Goal: Find specific page/section: Find specific page/section

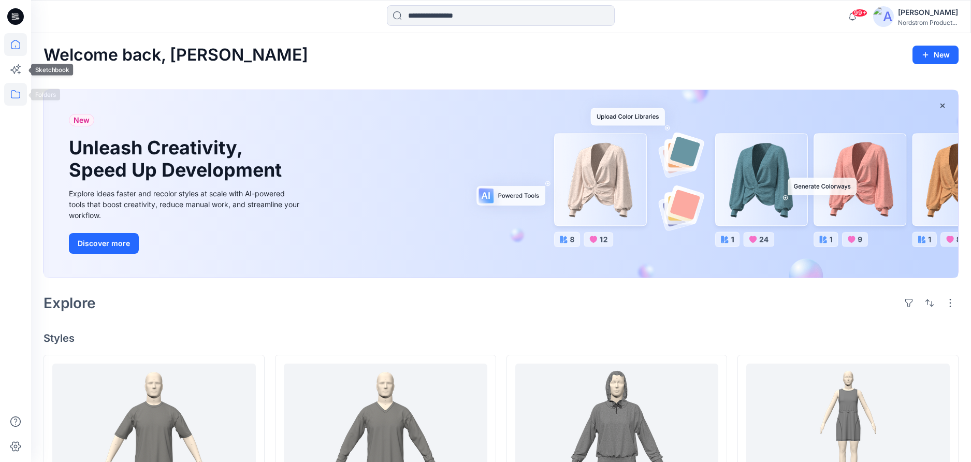
click at [17, 94] on icon at bounding box center [15, 94] width 23 height 23
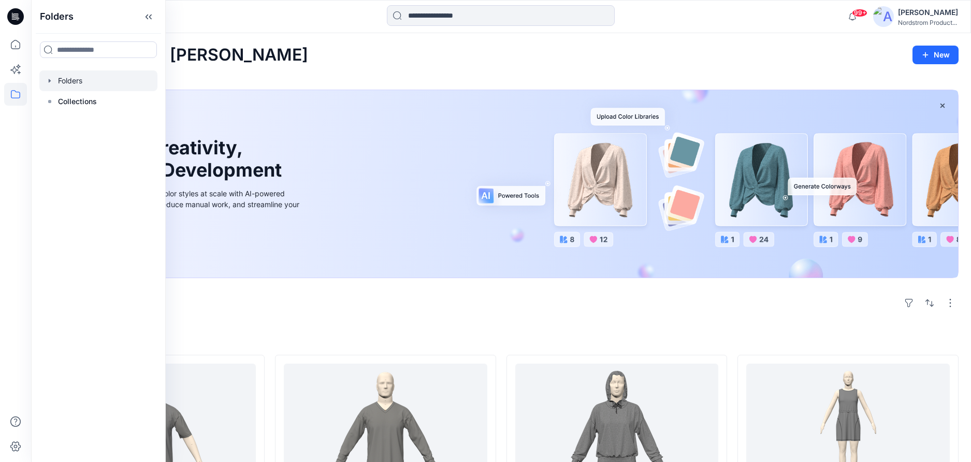
click at [58, 79] on div at bounding box center [98, 80] width 118 height 21
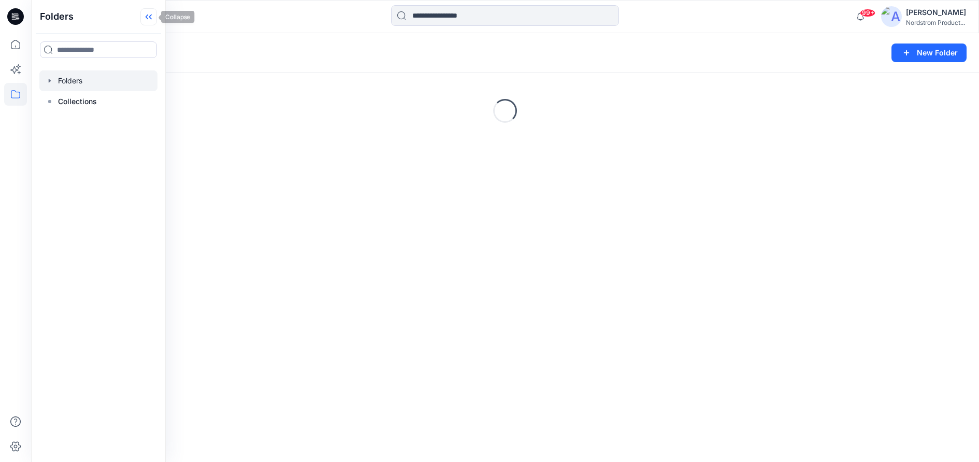
click at [150, 20] on icon at bounding box center [148, 16] width 17 height 17
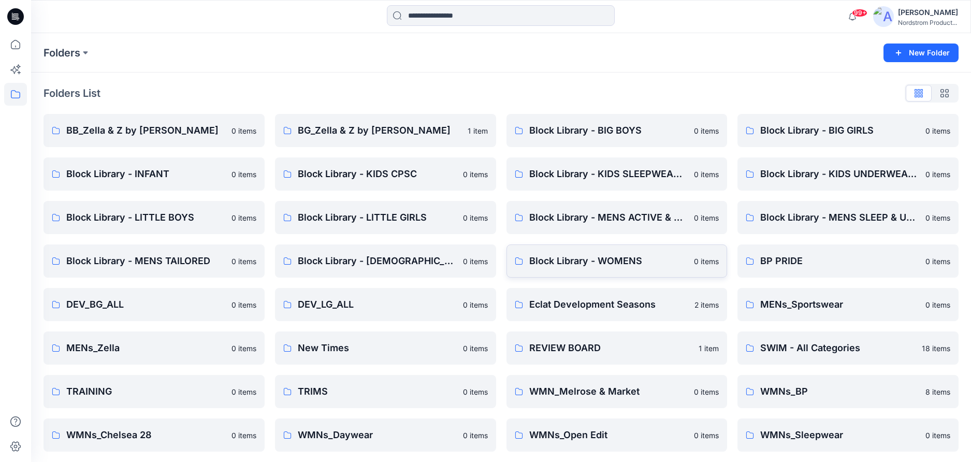
click at [607, 261] on p "Block Library - WOMENS" at bounding box center [608, 261] width 159 height 15
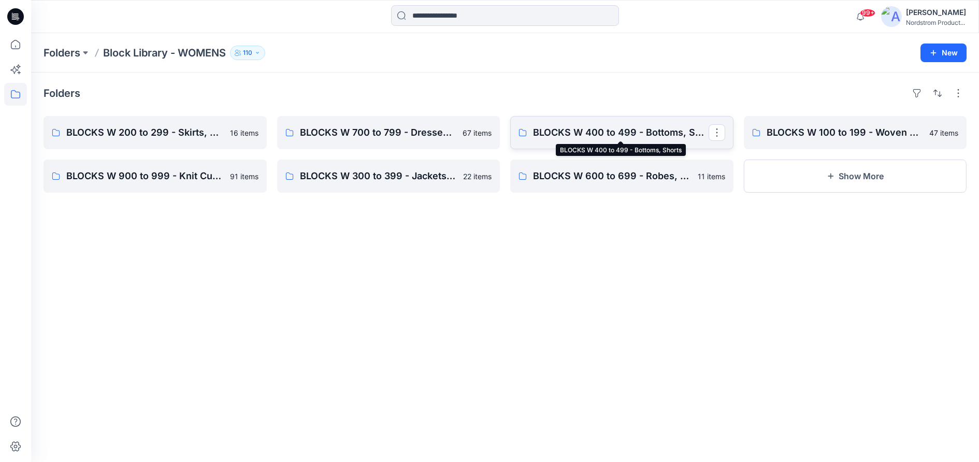
click at [614, 138] on p "BLOCKS W 400 to 499 - Bottoms, Shorts" at bounding box center [621, 132] width 176 height 15
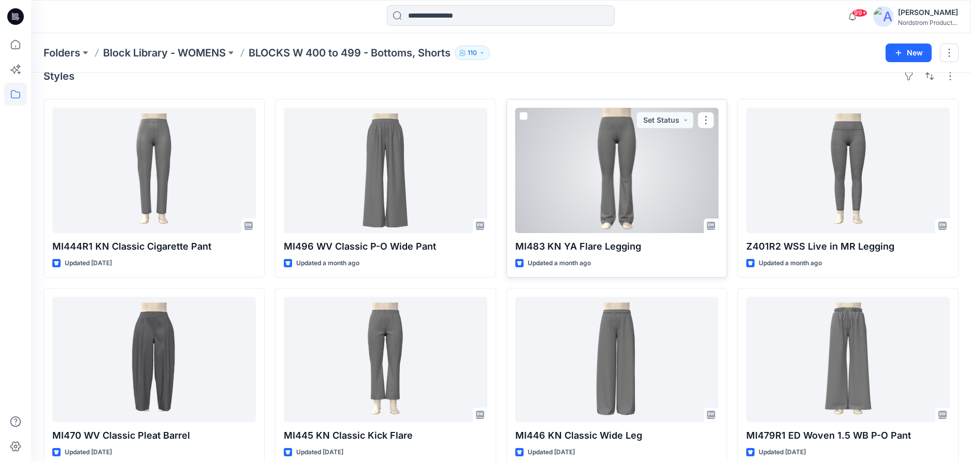
scroll to position [23, 0]
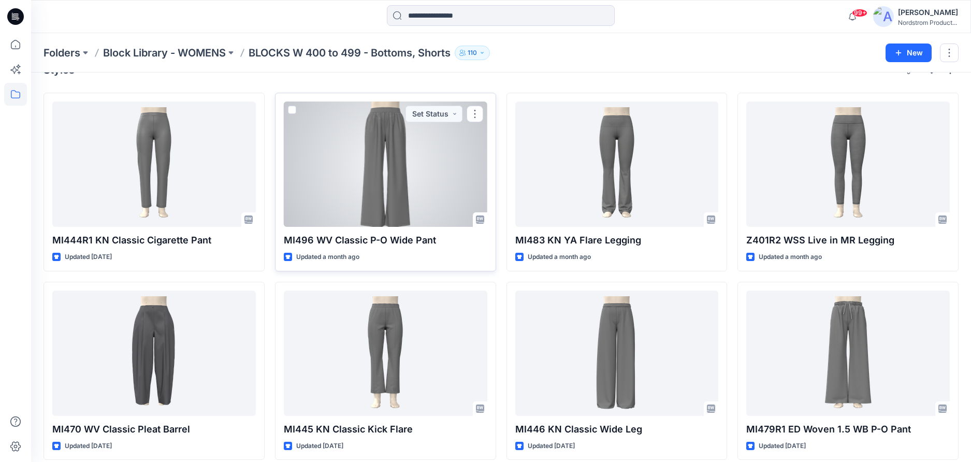
click at [308, 184] on div at bounding box center [386, 164] width 204 height 125
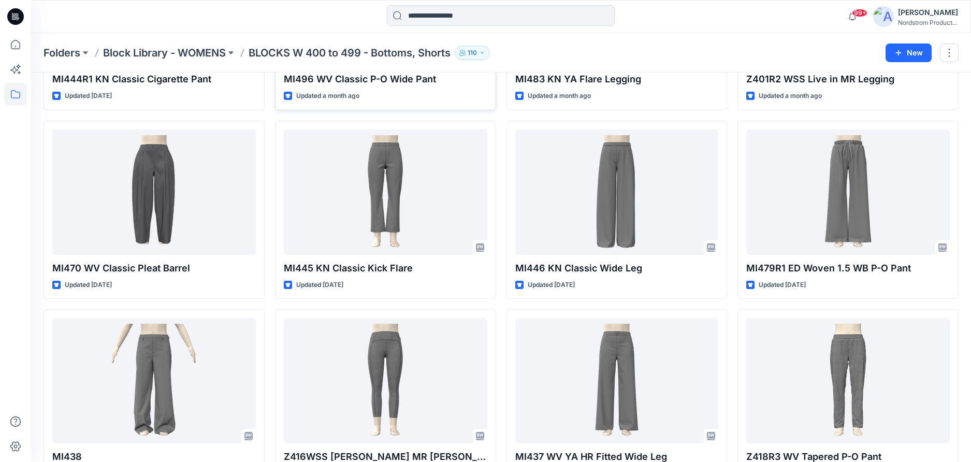
scroll to position [228, 0]
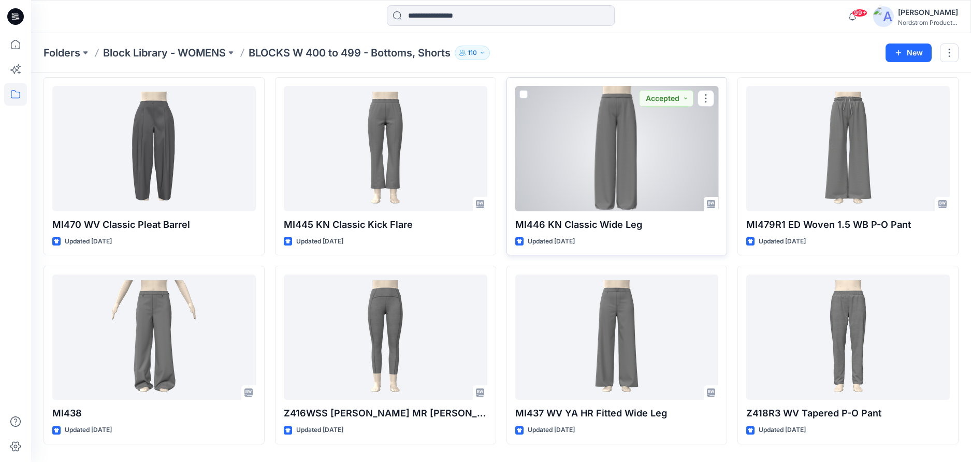
click at [619, 194] on div at bounding box center [617, 148] width 204 height 125
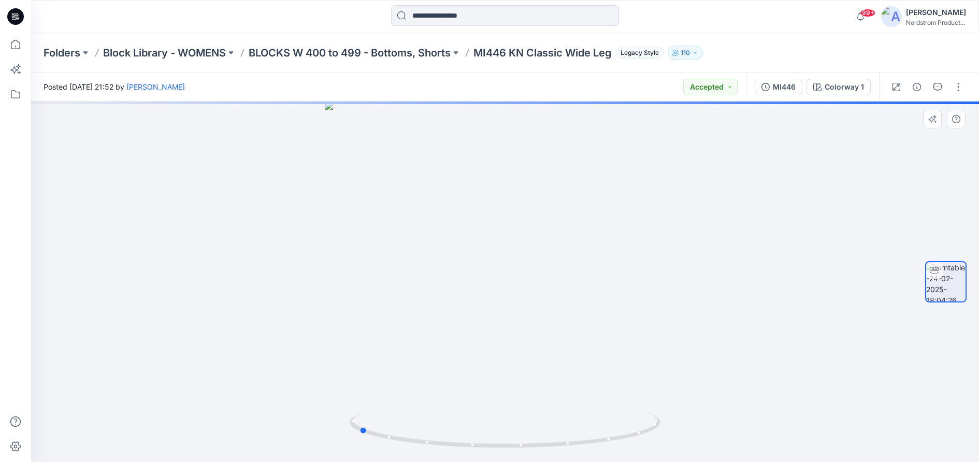
drag, startPoint x: 531, startPoint y: 303, endPoint x: 385, endPoint y: 309, distance: 146.7
click at [385, 309] on div at bounding box center [505, 282] width 948 height 361
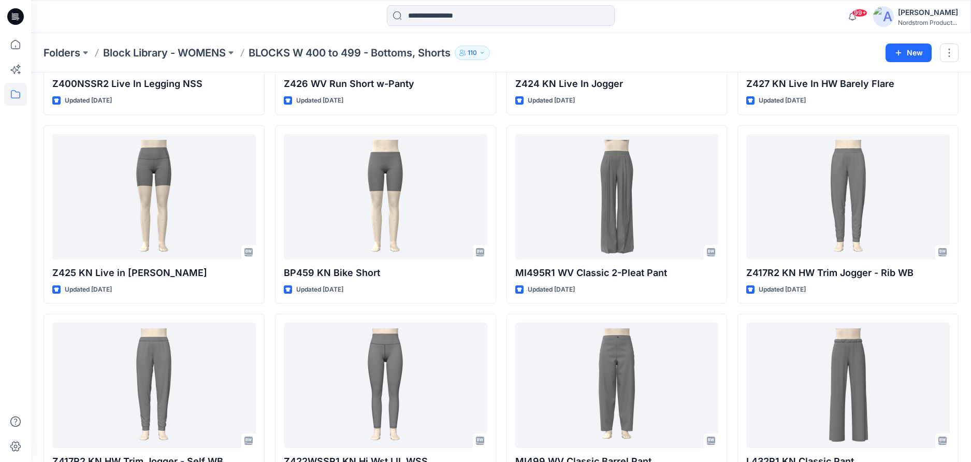
scroll to position [827, 0]
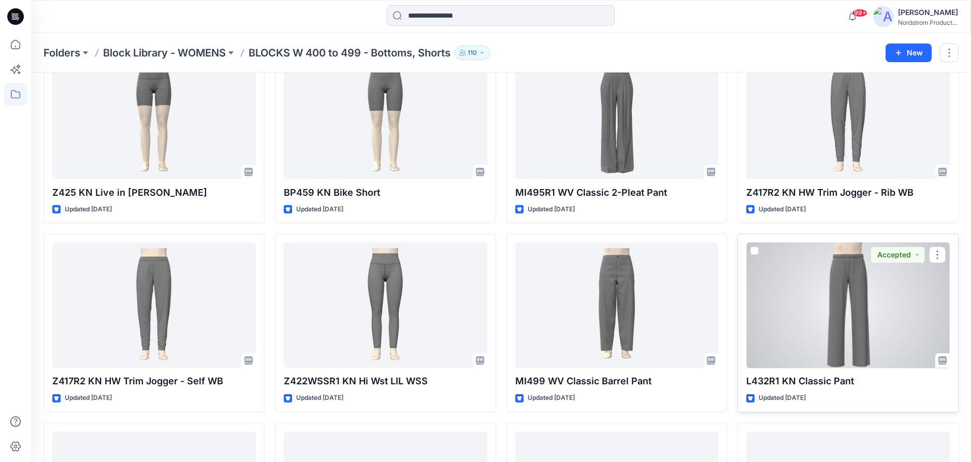
click at [847, 313] on div at bounding box center [848, 304] width 204 height 125
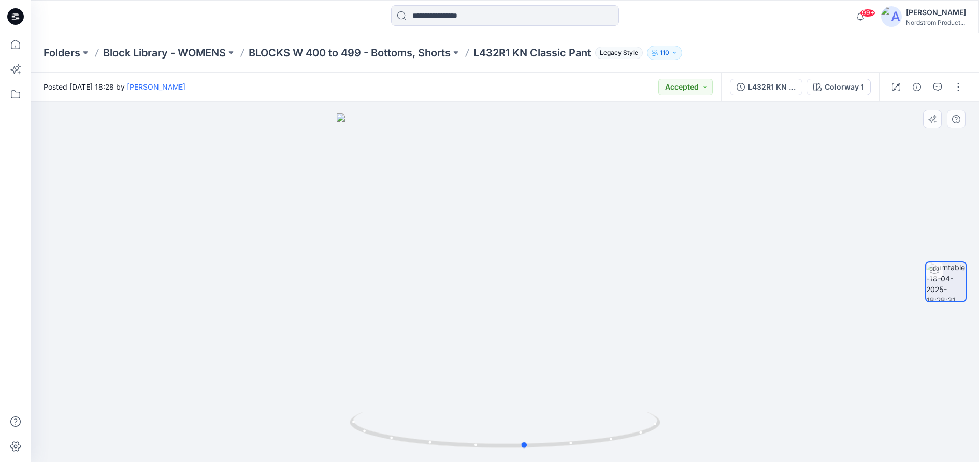
drag, startPoint x: 545, startPoint y: 319, endPoint x: 566, endPoint y: 328, distance: 22.3
click at [566, 328] on div at bounding box center [505, 282] width 948 height 361
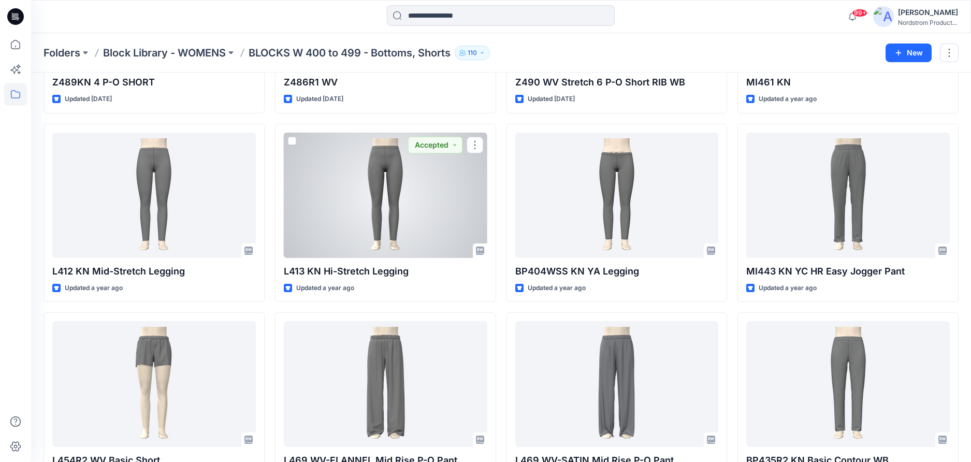
scroll to position [2527, 0]
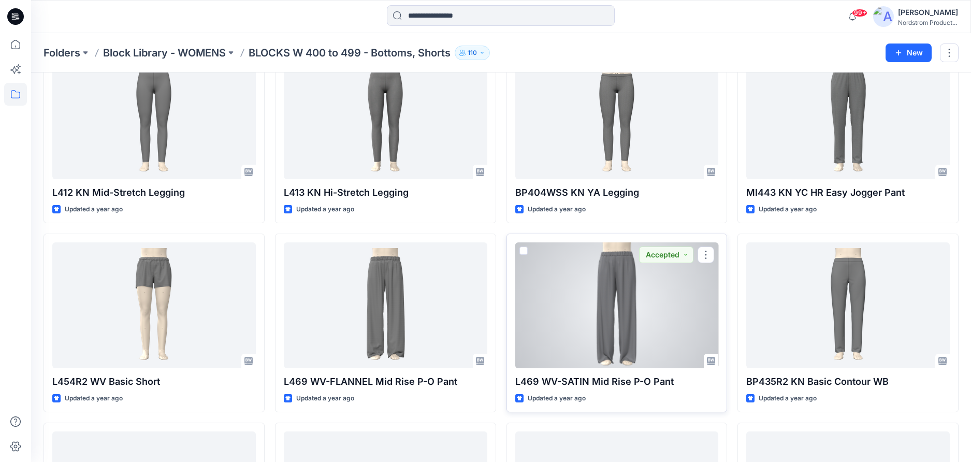
click at [604, 301] on div at bounding box center [617, 304] width 204 height 125
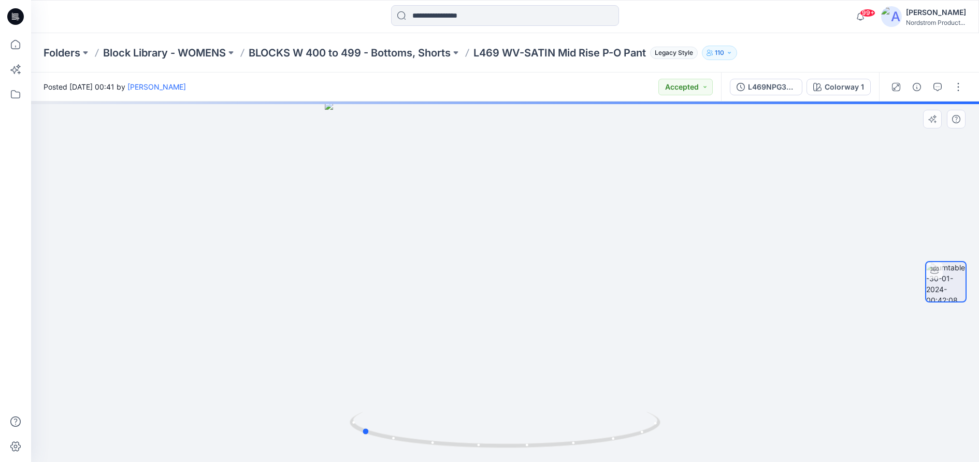
drag, startPoint x: 604, startPoint y: 301, endPoint x: 460, endPoint y: 319, distance: 145.0
click at [460, 319] on div at bounding box center [505, 282] width 948 height 361
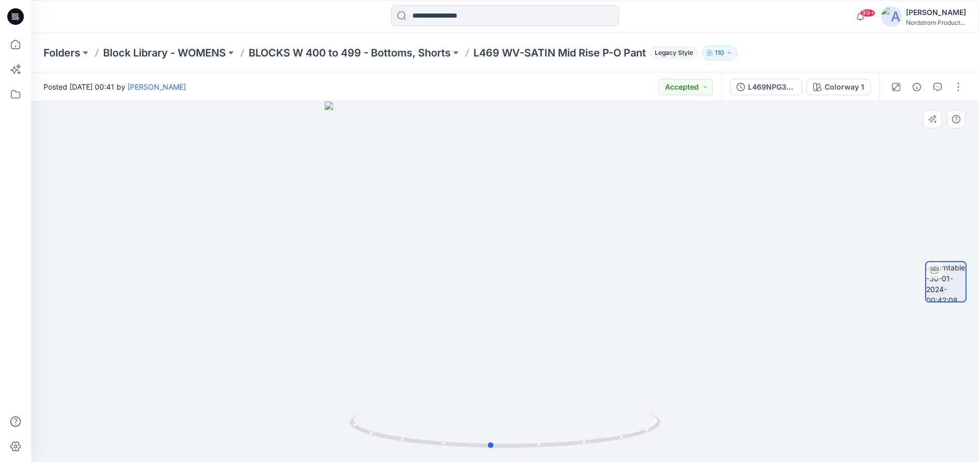
drag, startPoint x: 488, startPoint y: 274, endPoint x: 561, endPoint y: 239, distance: 80.6
click at [617, 268] on div at bounding box center [505, 282] width 948 height 361
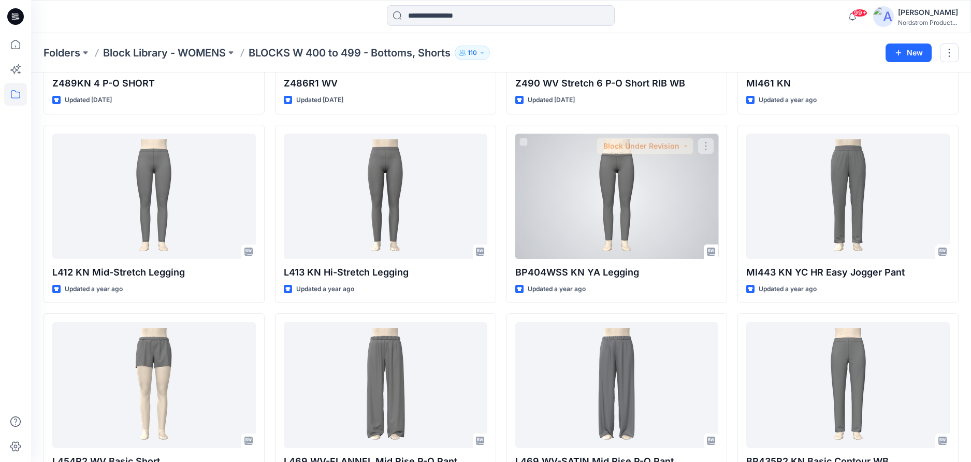
scroll to position [2507, 0]
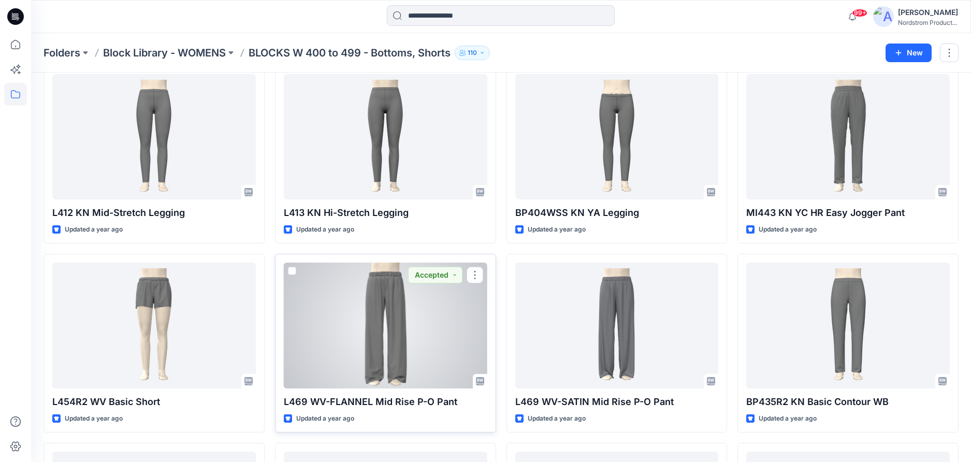
click at [384, 323] on div at bounding box center [386, 325] width 204 height 125
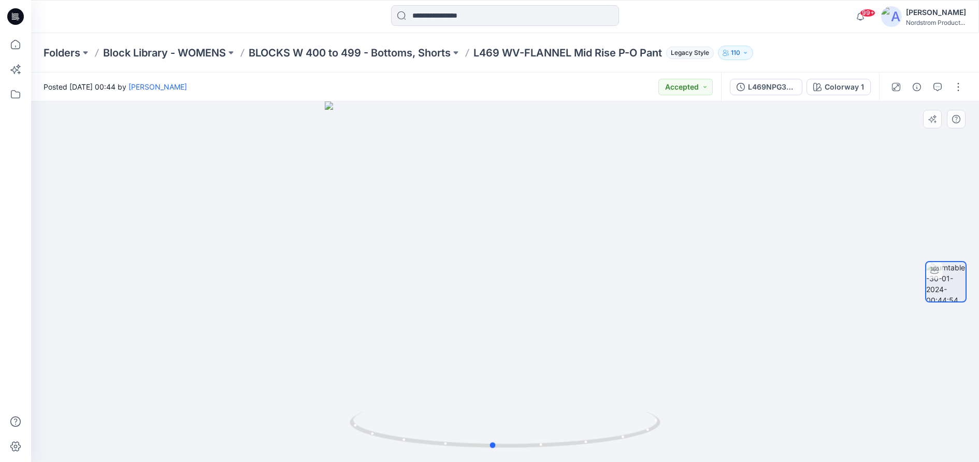
drag, startPoint x: 545, startPoint y: 314, endPoint x: 533, endPoint y: 331, distance: 20.3
click at [533, 331] on div at bounding box center [505, 282] width 948 height 361
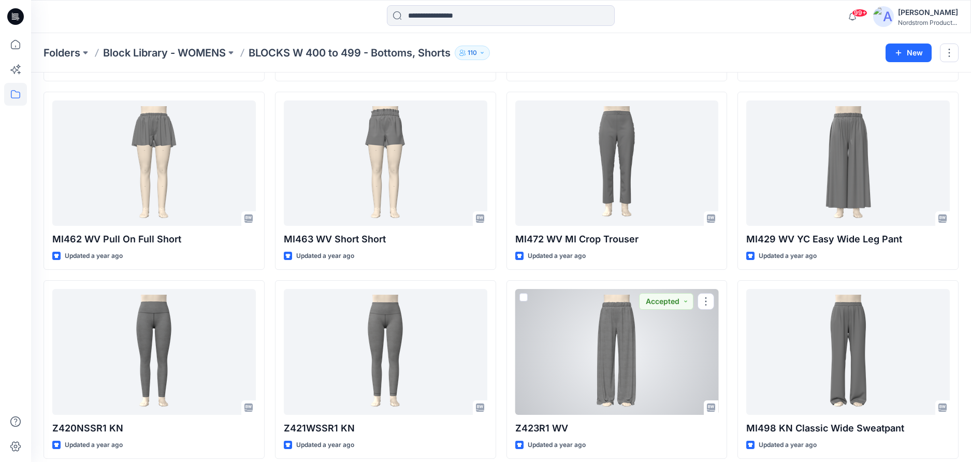
scroll to position [3068, 0]
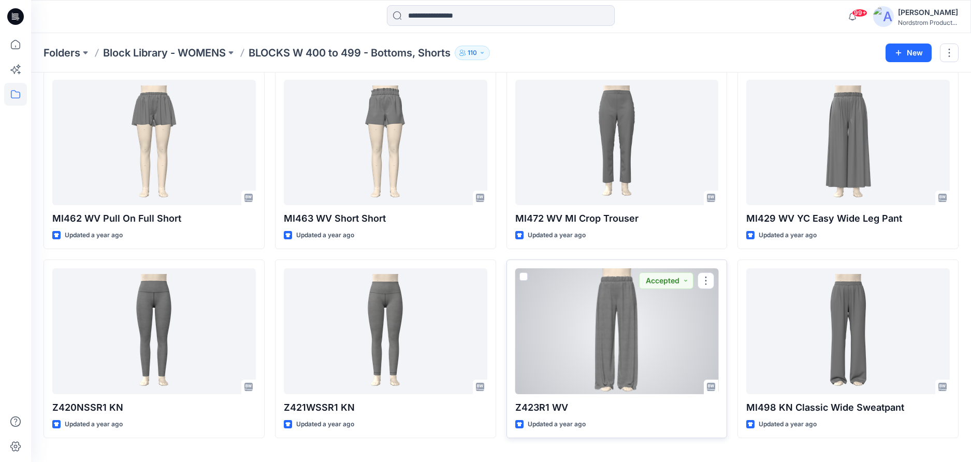
click at [633, 338] on div at bounding box center [617, 330] width 204 height 125
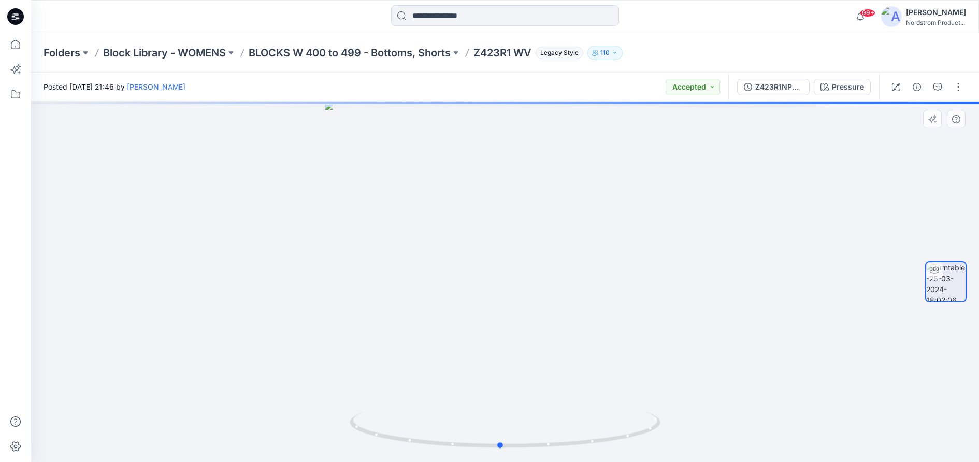
drag, startPoint x: 541, startPoint y: 308, endPoint x: 536, endPoint y: 320, distance: 12.8
click at [536, 320] on div at bounding box center [505, 282] width 948 height 361
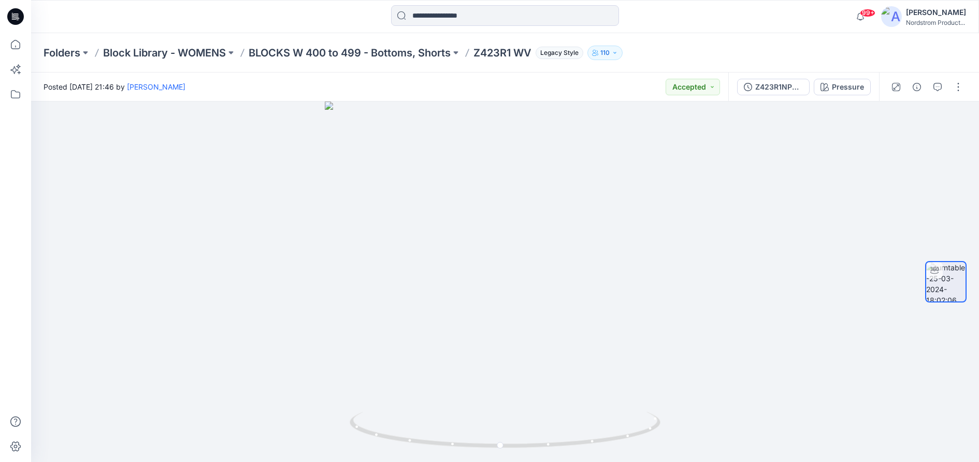
click at [496, 52] on p "Z423R1 WV" at bounding box center [502, 53] width 58 height 15
copy p "Z423R1"
drag, startPoint x: 542, startPoint y: 306, endPoint x: 463, endPoint y: 267, distance: 88.7
click at [477, 305] on div at bounding box center [505, 282] width 948 height 361
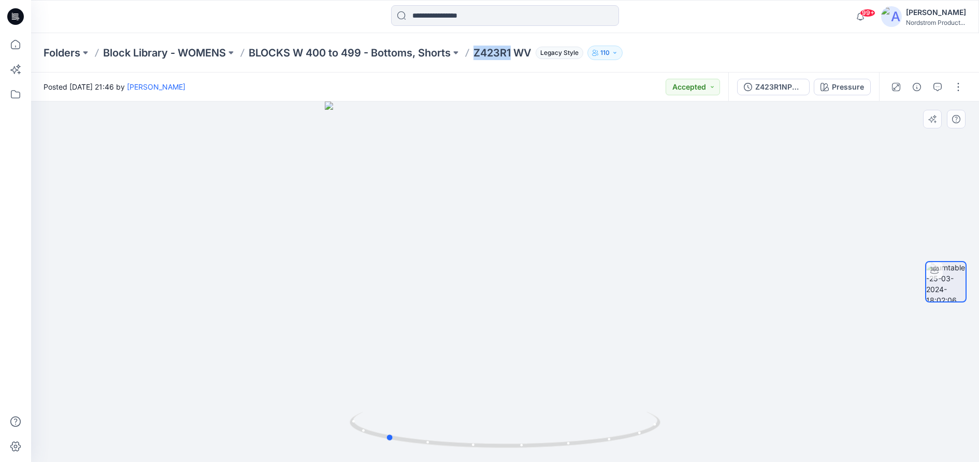
drag, startPoint x: 501, startPoint y: 253, endPoint x: 428, endPoint y: 182, distance: 101.5
click at [492, 258] on div at bounding box center [505, 282] width 948 height 361
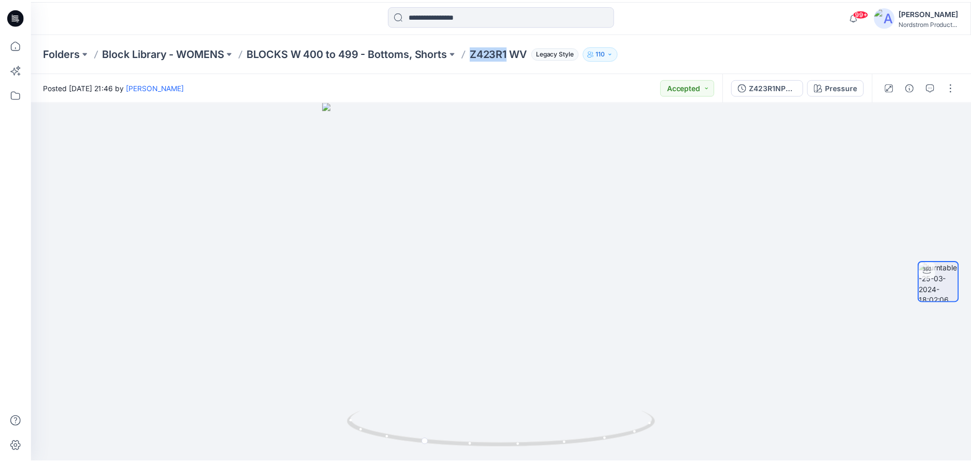
scroll to position [3068, 0]
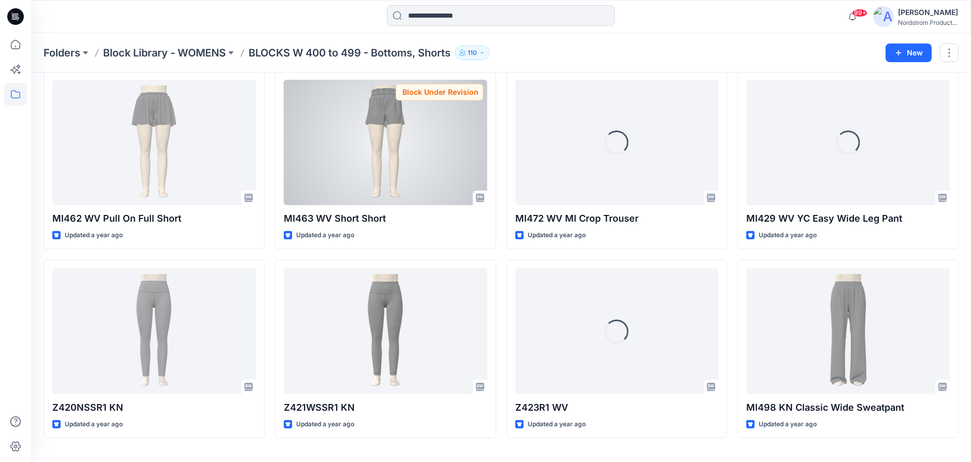
click at [376, 162] on div at bounding box center [386, 142] width 204 height 125
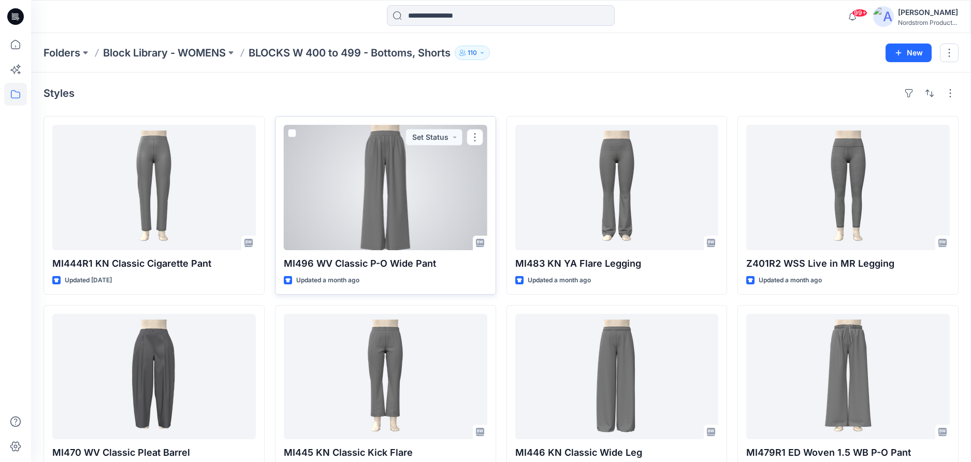
click at [394, 198] on div at bounding box center [386, 187] width 204 height 125
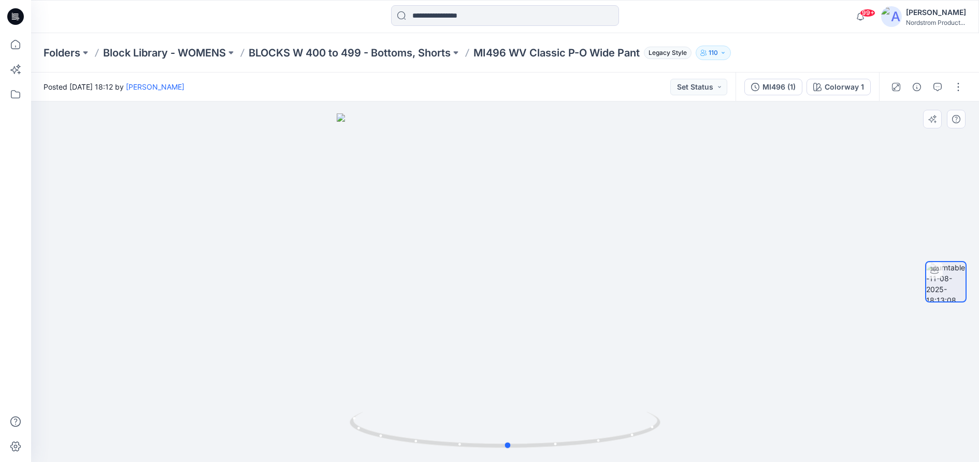
drag, startPoint x: 483, startPoint y: 262, endPoint x: 486, endPoint y: 268, distance: 7.4
click at [486, 268] on div at bounding box center [505, 282] width 948 height 361
click at [487, 56] on p "MI496 WV Classic P-O Wide Pant" at bounding box center [556, 53] width 166 height 15
copy p "MI496"
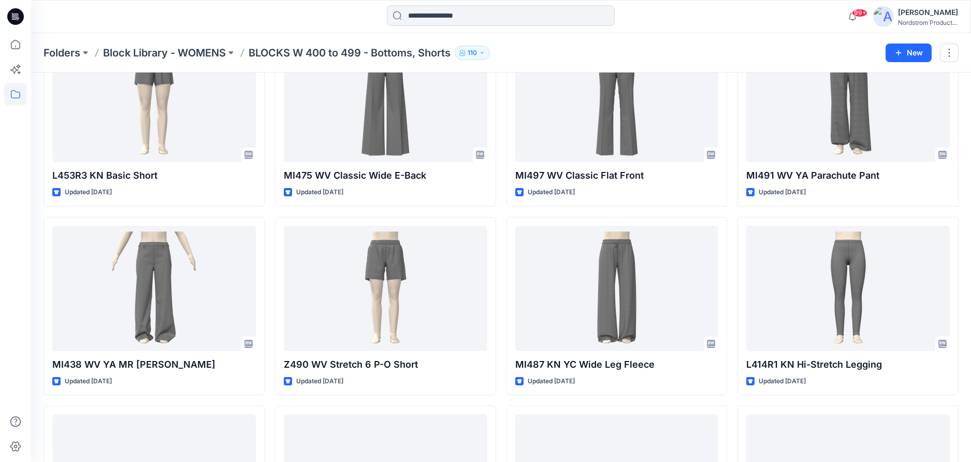
scroll to position [1220, 0]
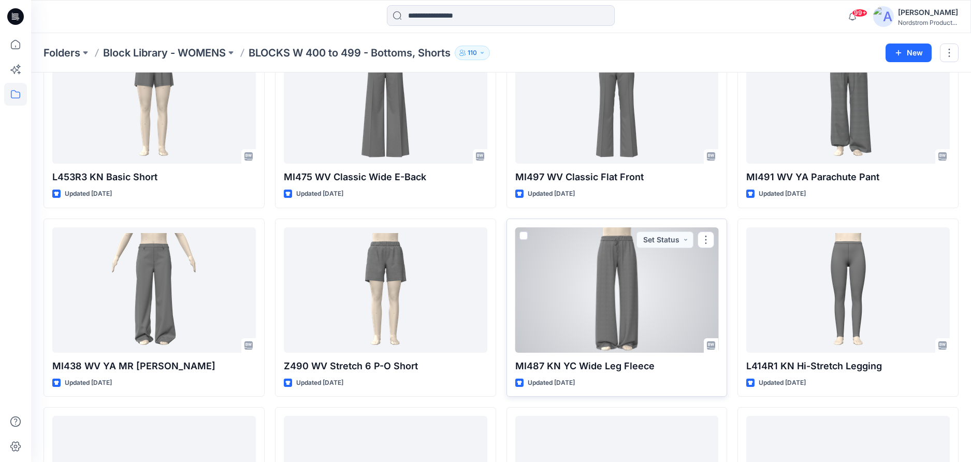
click at [629, 294] on div at bounding box center [617, 289] width 204 height 125
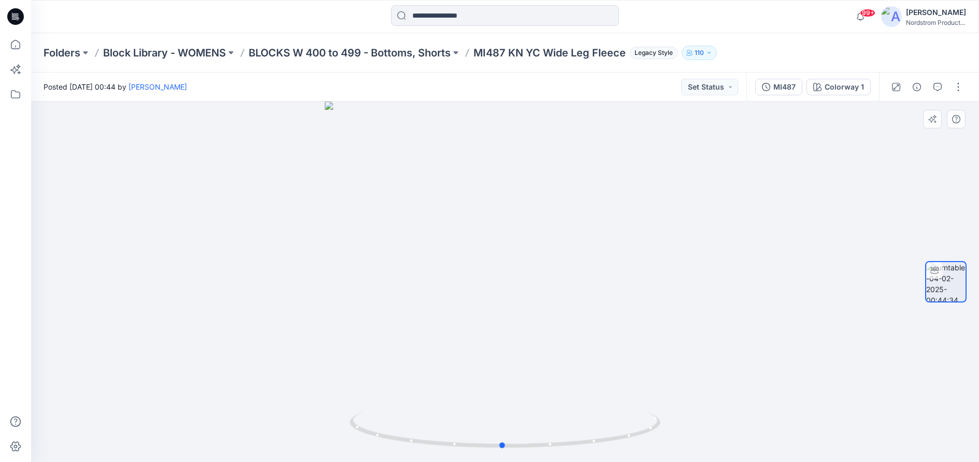
click at [573, 307] on div at bounding box center [505, 282] width 948 height 361
click at [485, 51] on p "MI487 KN YC Wide Leg Fleece" at bounding box center [549, 53] width 152 height 15
copy p "MI487"
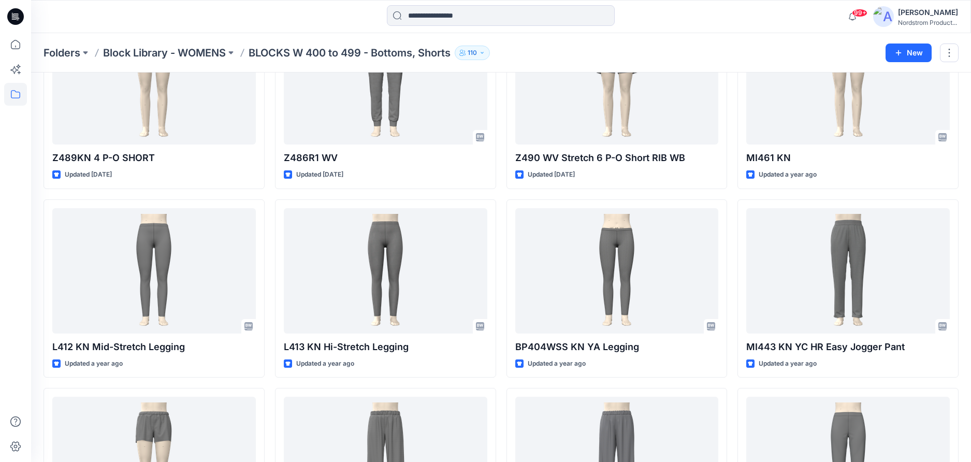
scroll to position [2527, 0]
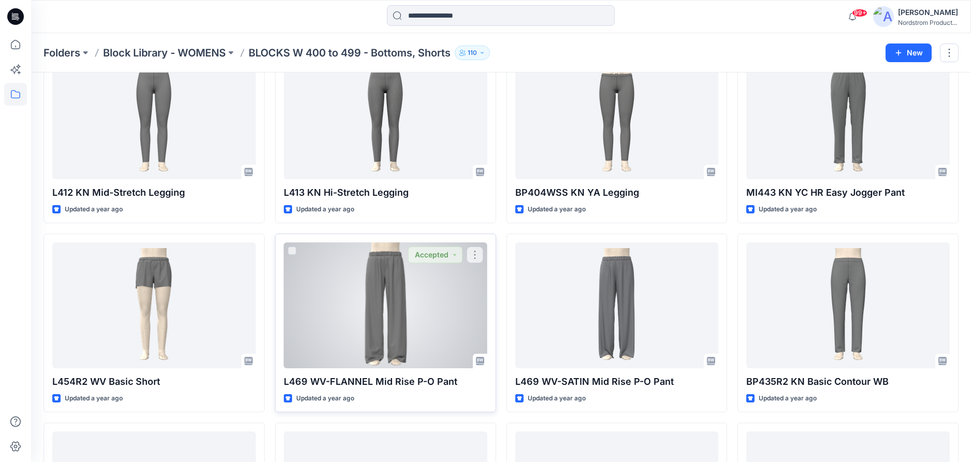
click at [401, 326] on div at bounding box center [386, 304] width 204 height 125
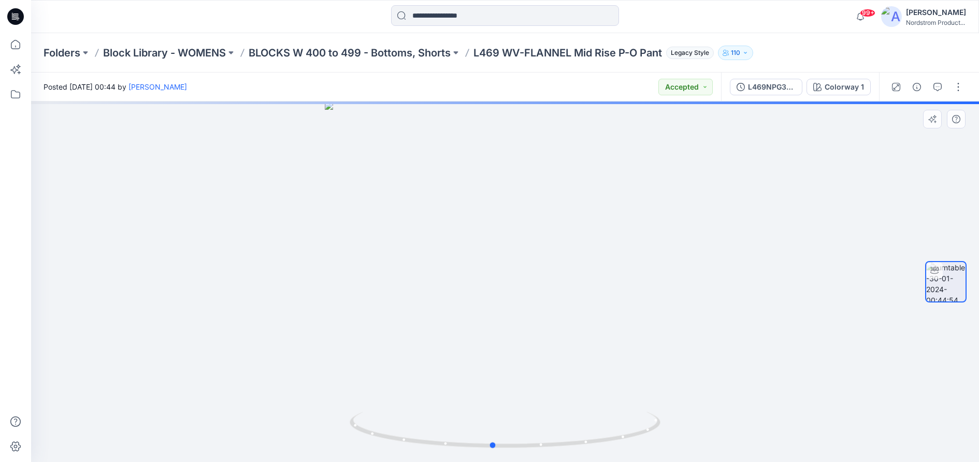
drag, startPoint x: 531, startPoint y: 318, endPoint x: 519, endPoint y: 325, distance: 14.7
click at [519, 325] on div at bounding box center [505, 282] width 948 height 361
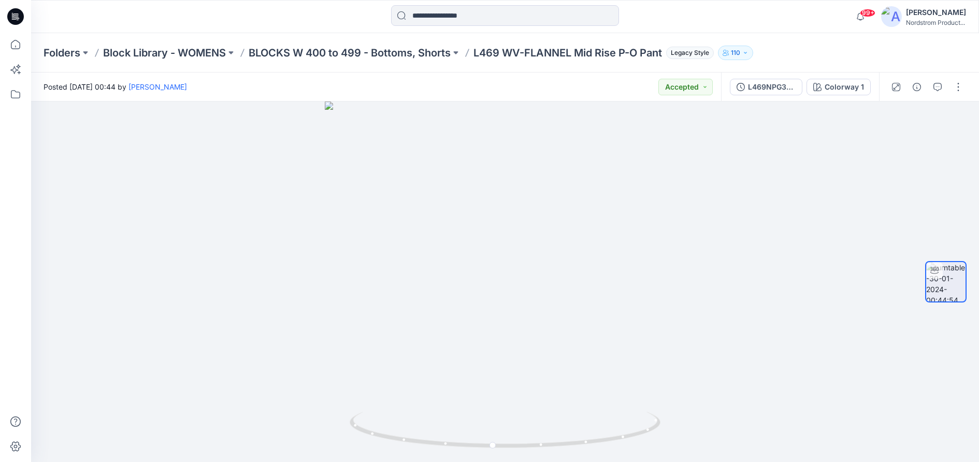
click at [481, 52] on p "L469 WV-FLANNEL Mid Rise P-O Pant" at bounding box center [567, 53] width 189 height 15
copy p "L469"
drag, startPoint x: 561, startPoint y: 291, endPoint x: 448, endPoint y: 302, distance: 113.5
click at [448, 302] on div at bounding box center [505, 282] width 948 height 361
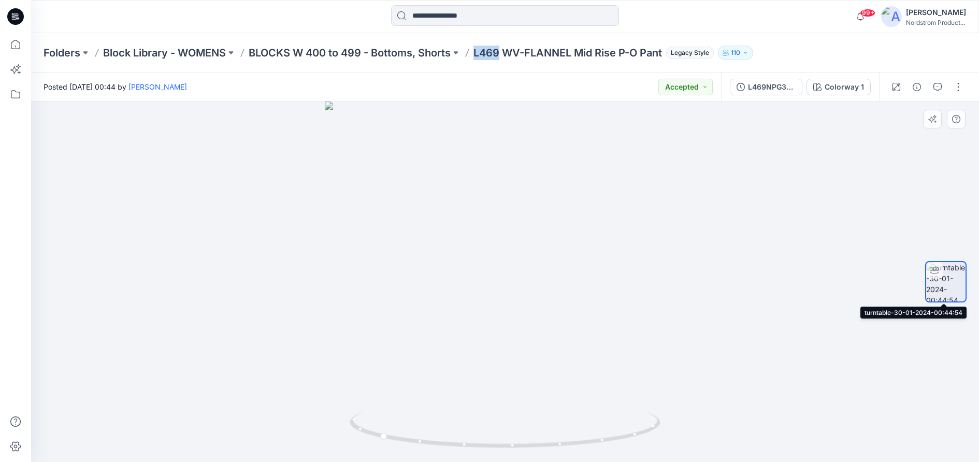
click at [950, 278] on img at bounding box center [945, 281] width 39 height 39
click at [939, 186] on div at bounding box center [945, 282] width 41 height 234
drag, startPoint x: 549, startPoint y: 351, endPoint x: 400, endPoint y: 355, distance: 149.2
click at [400, 355] on div at bounding box center [505, 282] width 948 height 361
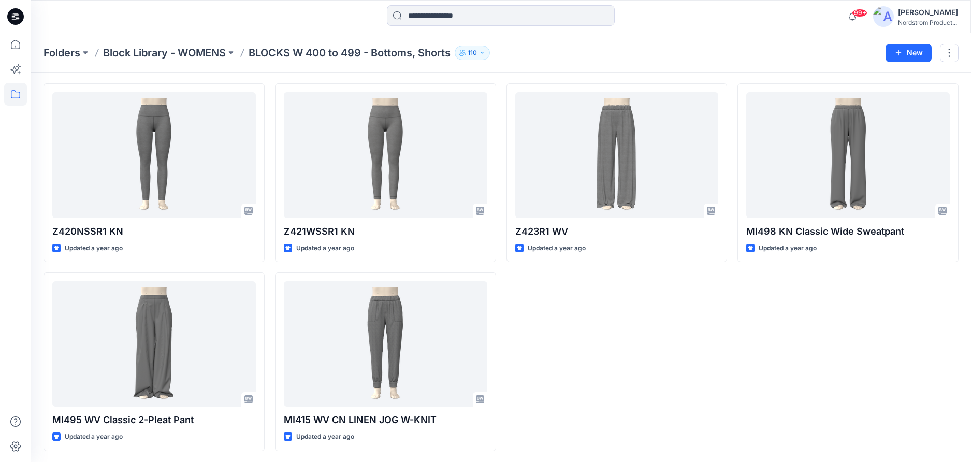
scroll to position [3245, 0]
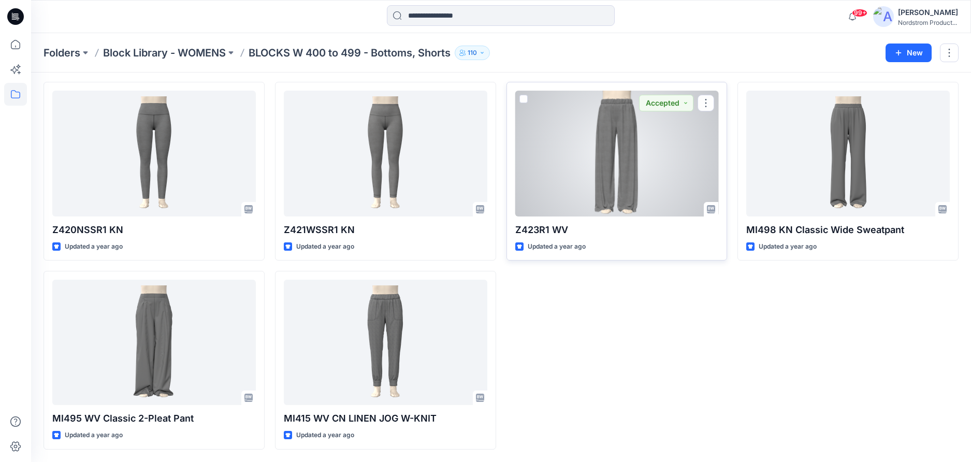
click at [601, 189] on div at bounding box center [617, 153] width 204 height 125
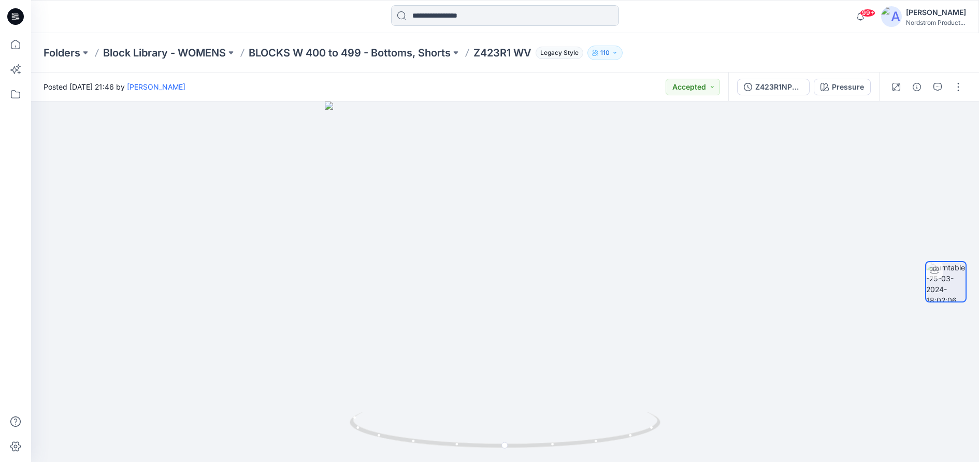
click at [445, 10] on input at bounding box center [505, 15] width 228 height 21
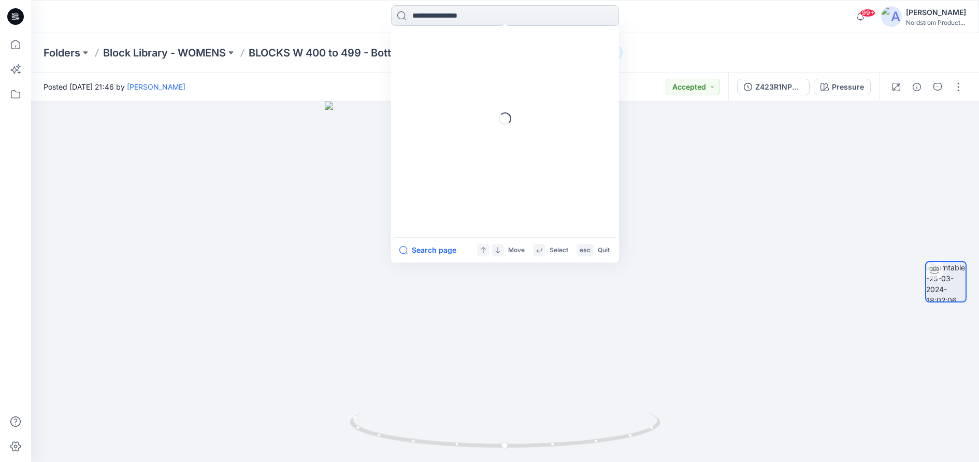
paste input "****"
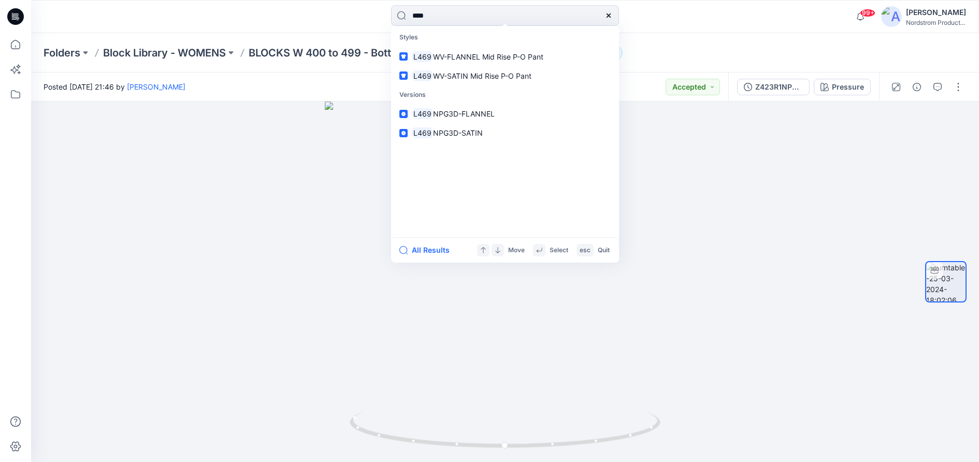
type input "****"
click at [428, 52] on mark "L469" at bounding box center [422, 57] width 21 height 12
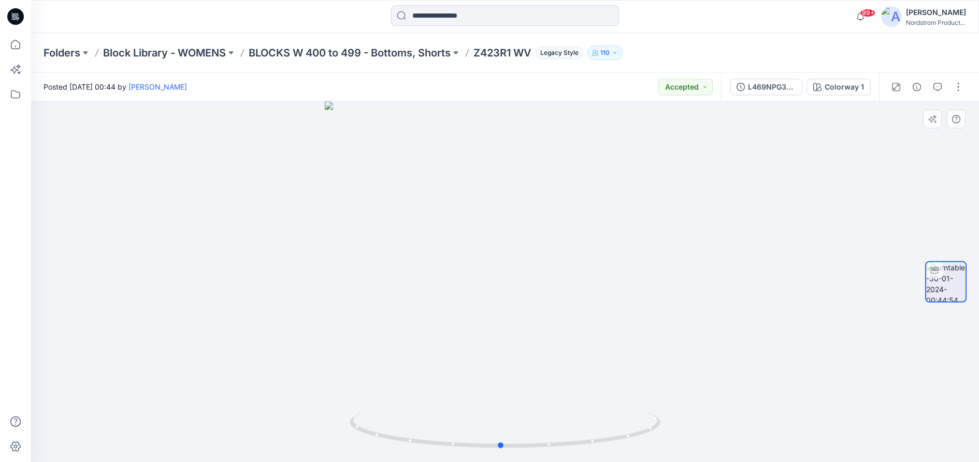
drag, startPoint x: 524, startPoint y: 307, endPoint x: 520, endPoint y: 320, distance: 13.1
click at [520, 320] on div at bounding box center [505, 282] width 948 height 361
drag, startPoint x: 529, startPoint y: 326, endPoint x: 531, endPoint y: 336, distance: 10.2
click at [531, 336] on div at bounding box center [505, 282] width 948 height 361
